Goal: Check status: Check status

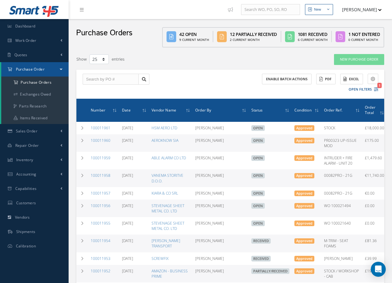
select select "25"
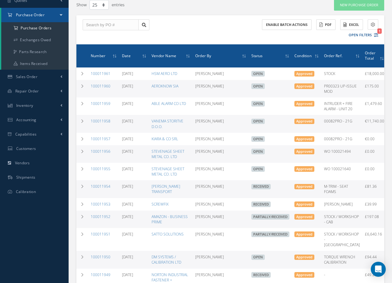
scroll to position [94, 0]
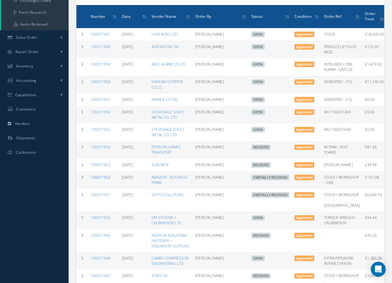
click at [101, 180] on link "100011952" at bounding box center [101, 176] width 20 height 5
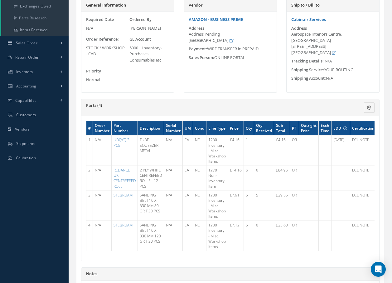
scroll to position [94, 0]
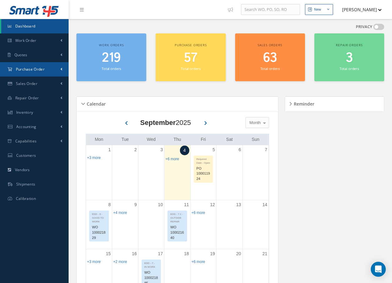
click at [39, 70] on span "Purchase Order" at bounding box center [30, 68] width 29 height 5
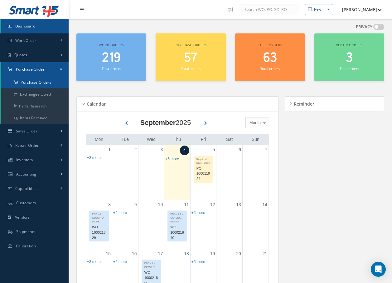
click at [33, 83] on a=1&status_id=2&status_id=3&status_id=5&collapsedFilters"] "Purchase Orders" at bounding box center [34, 82] width 67 height 12
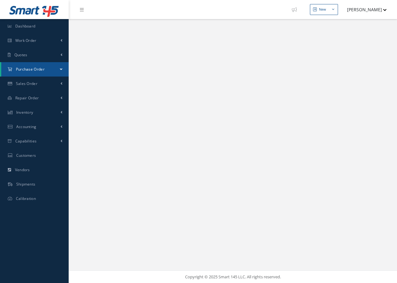
select select "25"
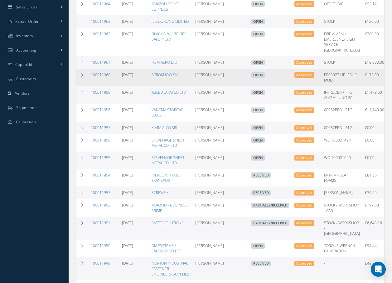
scroll to position [125, 0]
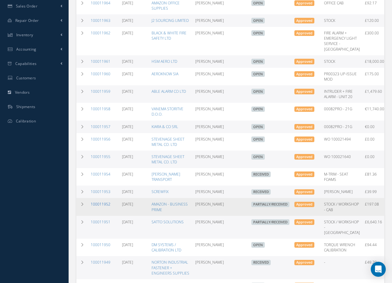
click at [100, 206] on link "100011952" at bounding box center [101, 203] width 20 height 5
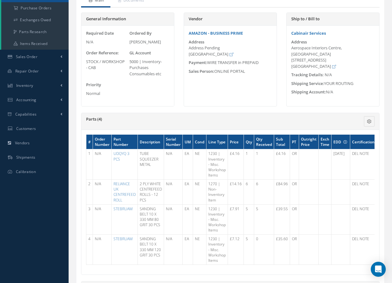
scroll to position [62, 0]
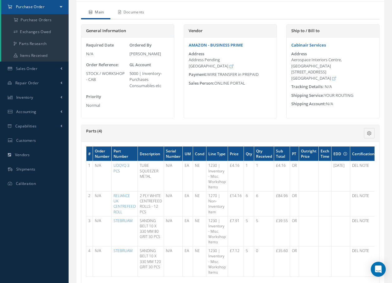
click at [136, 12] on link "Documents" at bounding box center [130, 12] width 40 height 13
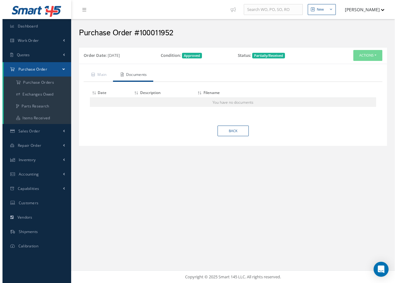
scroll to position [0, 0]
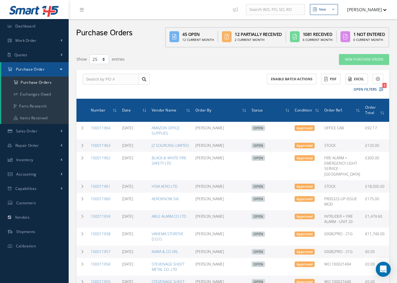
select select "25"
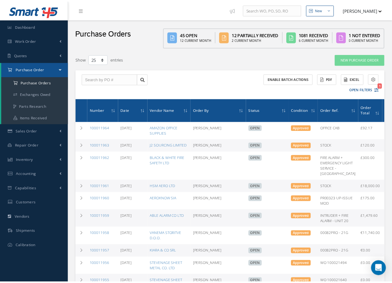
scroll to position [172, 0]
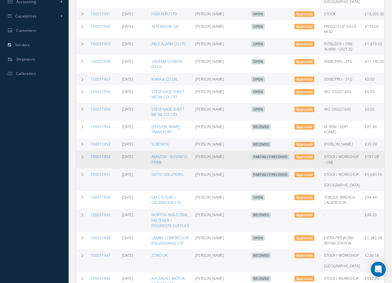
click at [106, 159] on link "100011952" at bounding box center [101, 156] width 20 height 5
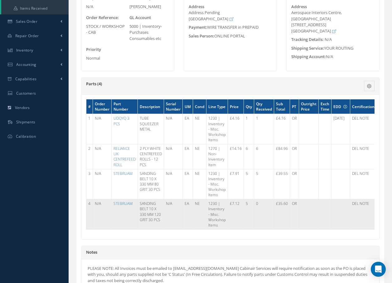
scroll to position [125, 0]
